Goal: Information Seeking & Learning: Understand process/instructions

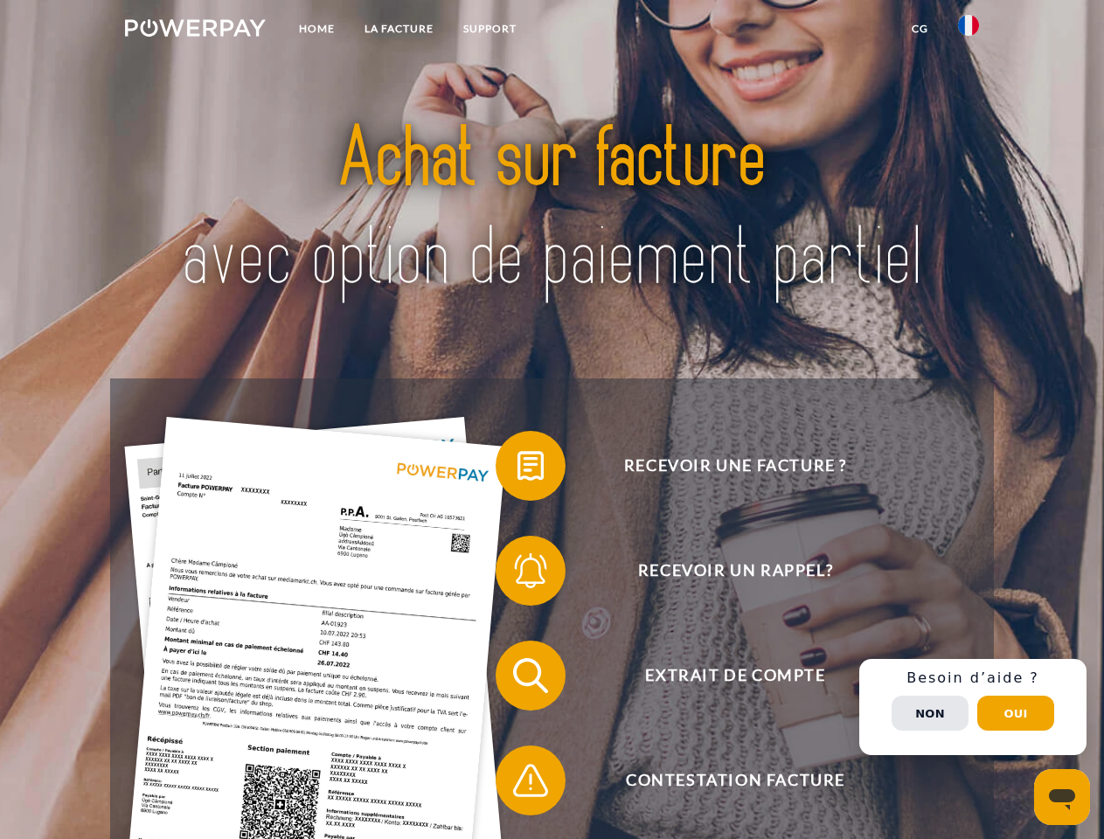
click at [195, 31] on img at bounding box center [195, 27] width 141 height 17
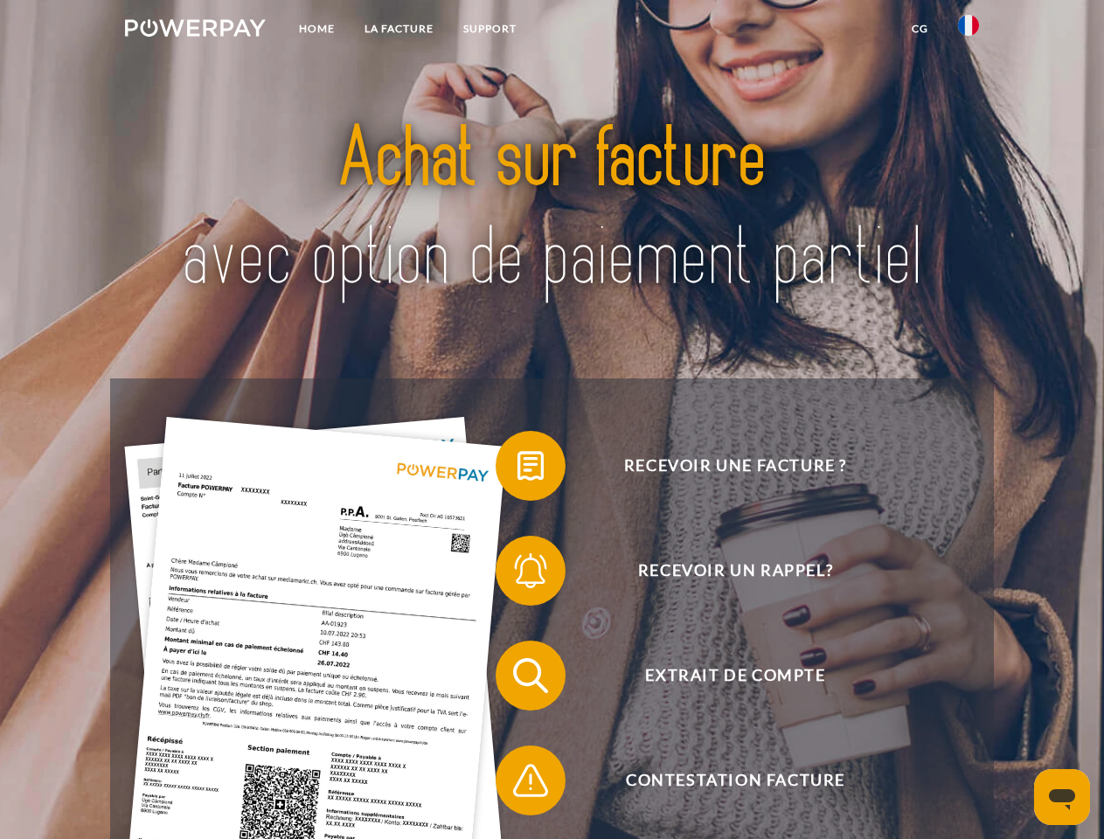
click at [969, 31] on img at bounding box center [968, 25] width 21 height 21
click at [920, 29] on link "CG" at bounding box center [920, 28] width 46 height 31
click at [518, 470] on span at bounding box center [504, 465] width 87 height 87
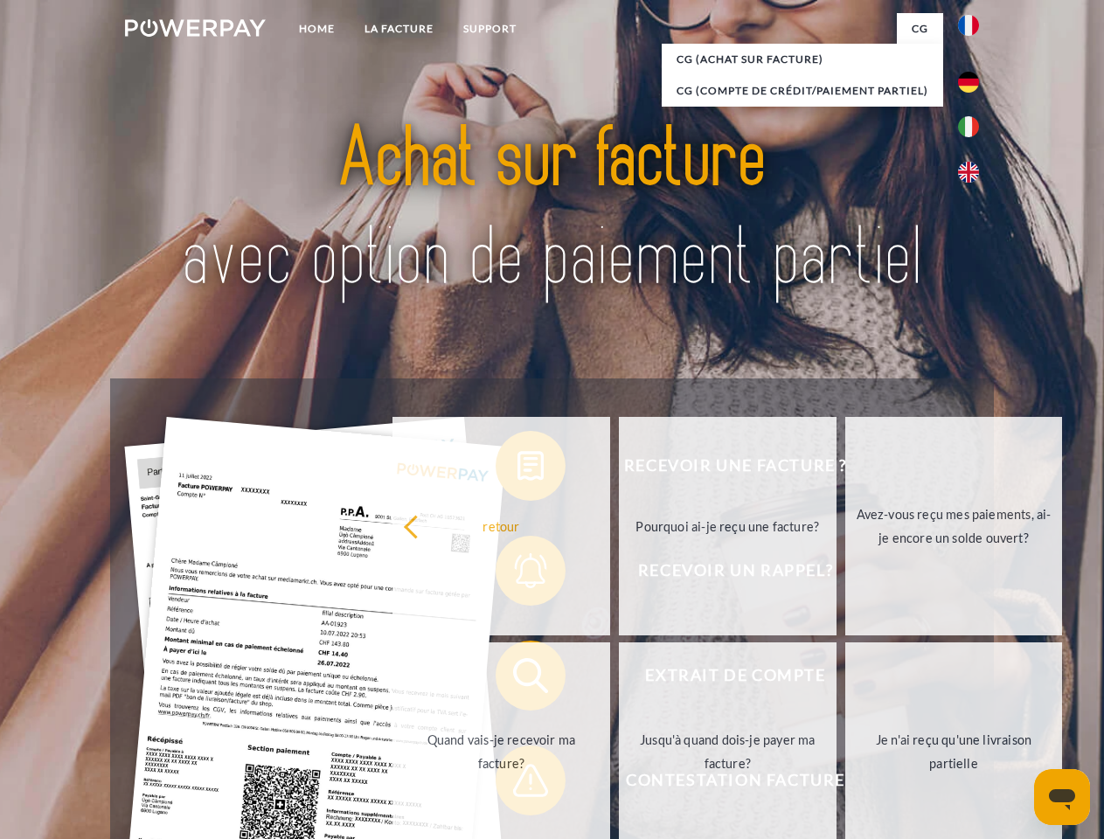
click at [518, 574] on div "Recevoir une facture ? Recevoir un rappel? Extrait de compte retour" at bounding box center [551, 728] width 883 height 699
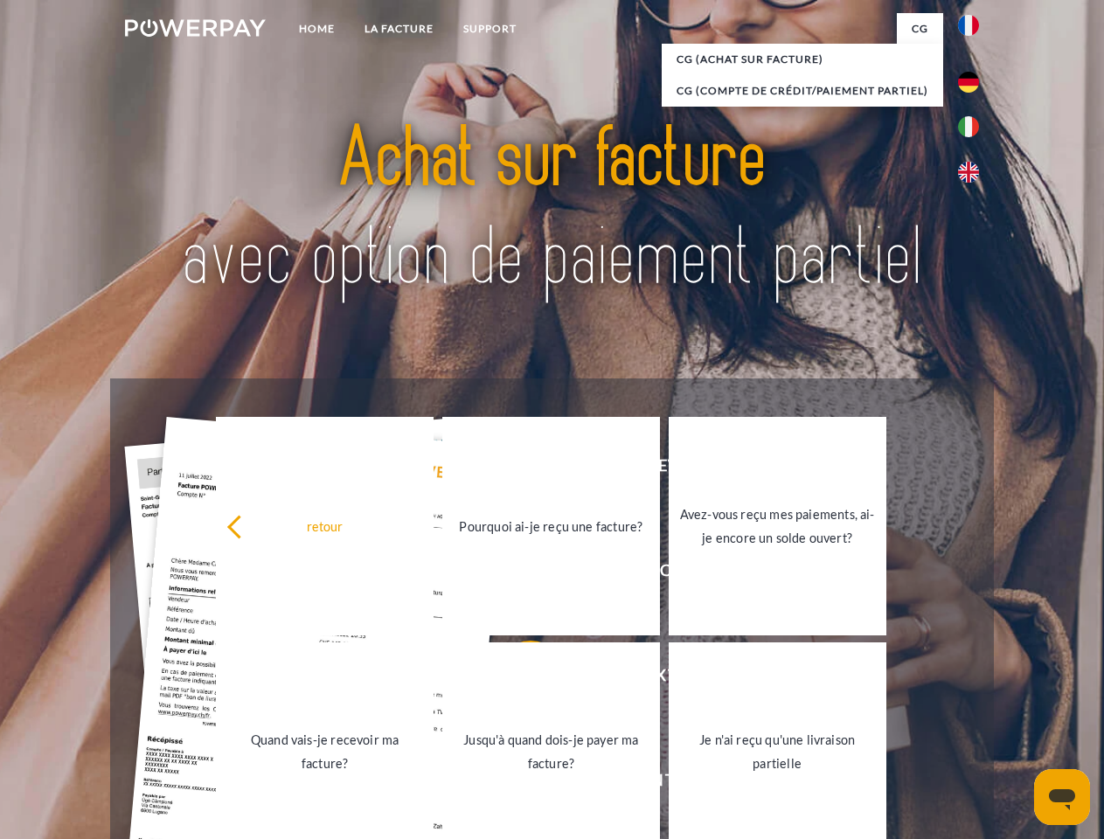
click at [518, 679] on link "Jusqu'à quand dois-je payer ma facture?" at bounding box center [551, 752] width 218 height 219
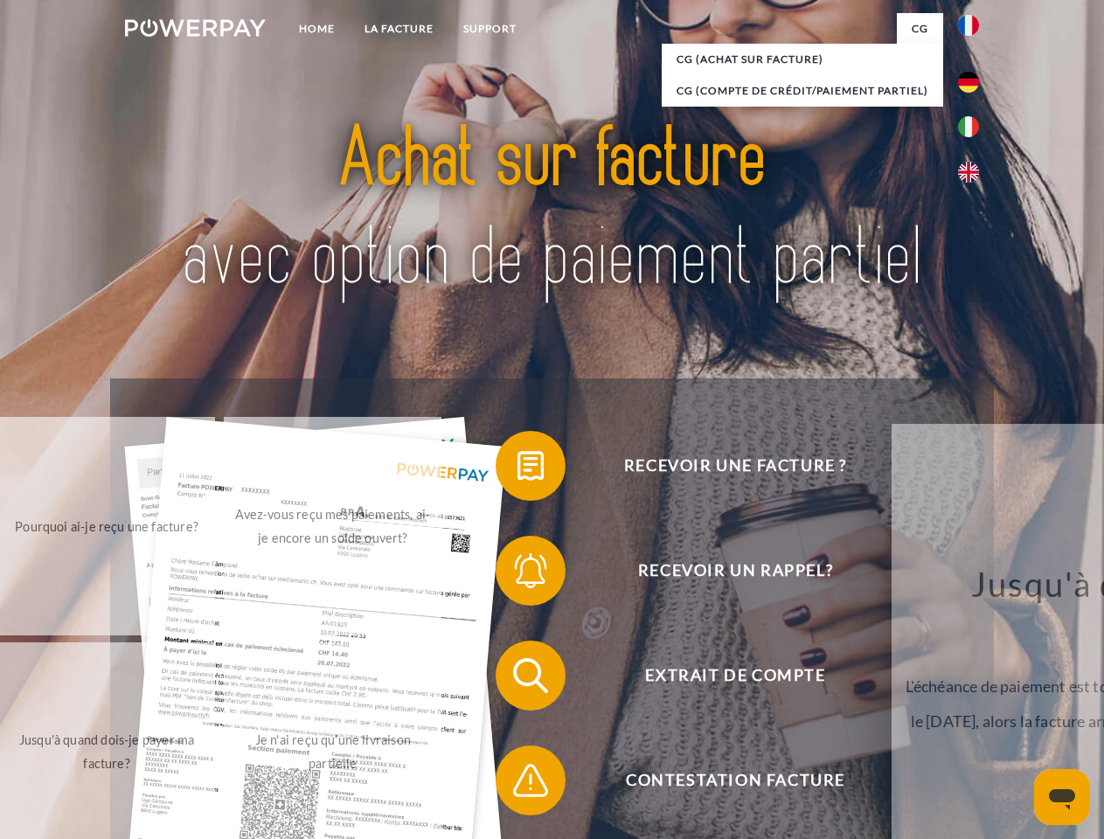
click at [518, 784] on span at bounding box center [504, 780] width 87 height 87
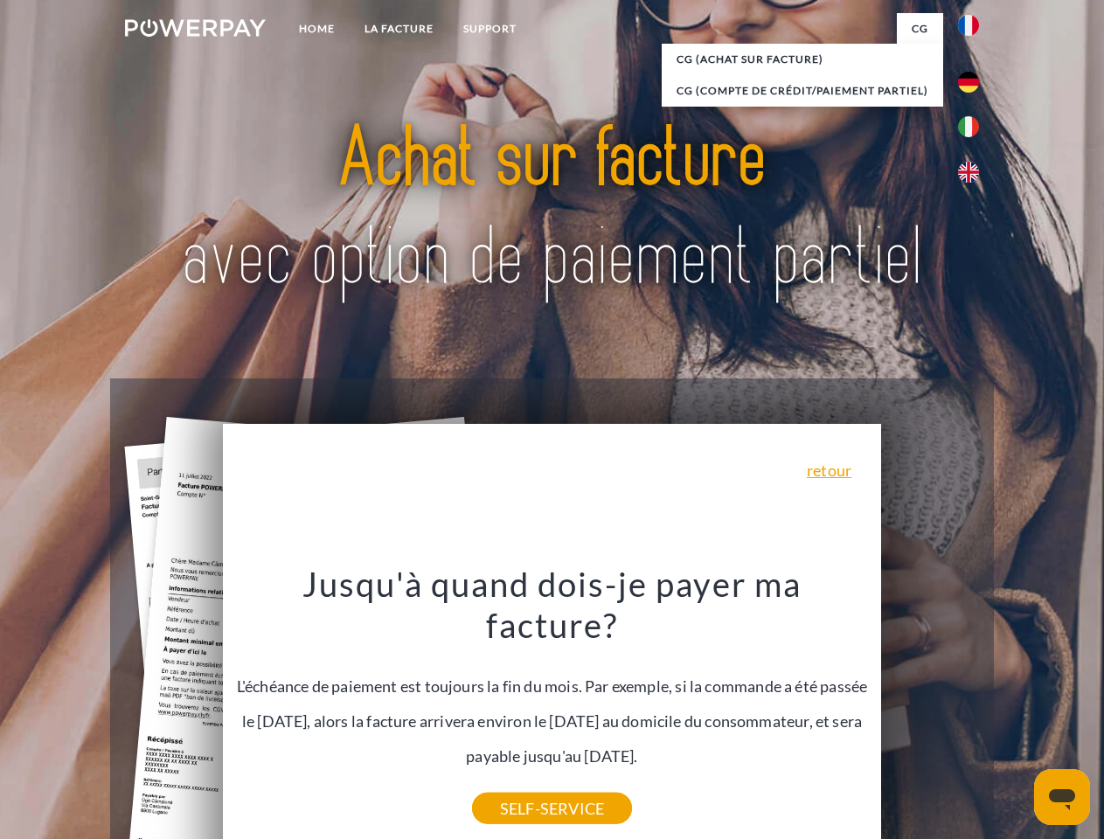
click at [973, 707] on div "Recevoir une facture ? Recevoir un rappel? Extrait de compte retour" at bounding box center [551, 728] width 883 height 699
click at [930, 711] on span "Extrait de compte" at bounding box center [735, 676] width 428 height 70
click at [1016, 713] on header "Home LA FACTURE Support" at bounding box center [552, 603] width 1104 height 1207
